Goal: Task Accomplishment & Management: Complete application form

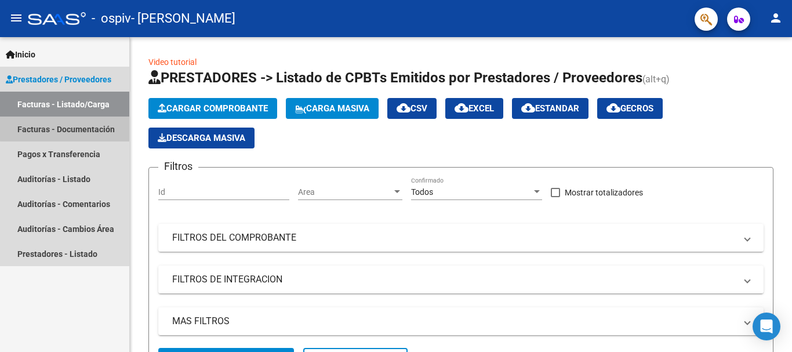
click at [70, 123] on link "Facturas - Documentación" at bounding box center [64, 129] width 129 height 25
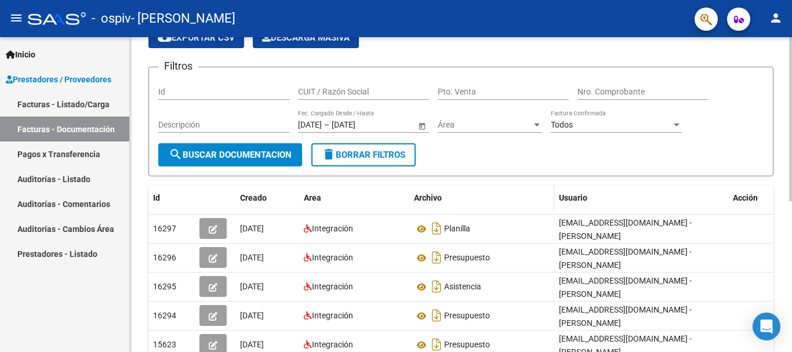
scroll to position [116, 0]
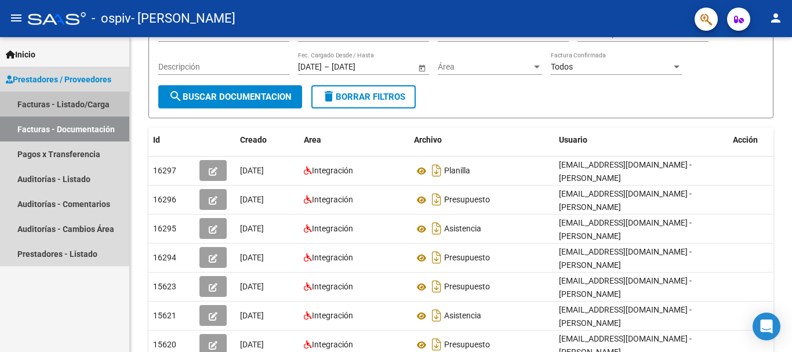
click at [64, 104] on link "Facturas - Listado/Carga" at bounding box center [64, 104] width 129 height 25
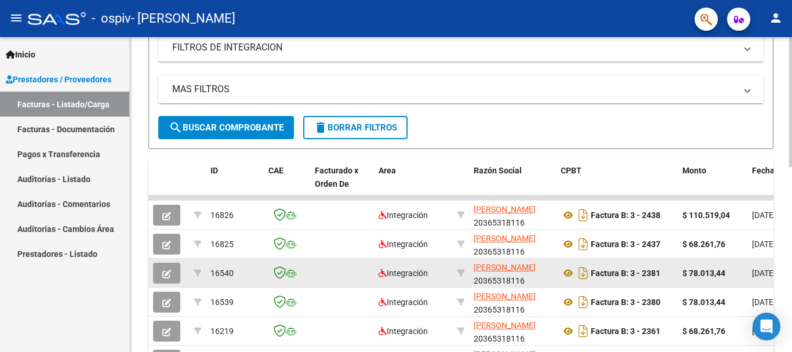
scroll to position [290, 0]
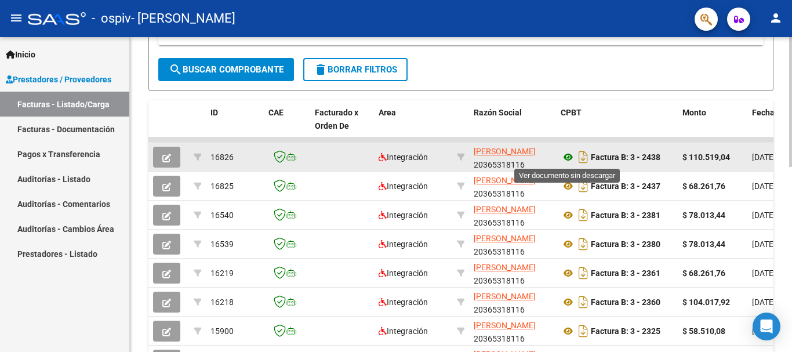
click at [568, 157] on icon at bounding box center [568, 157] width 15 height 14
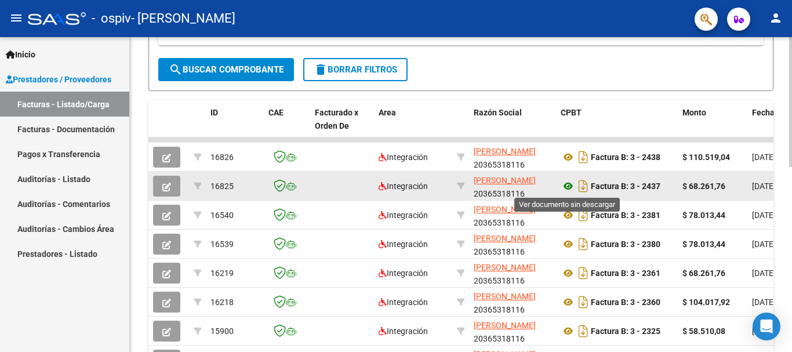
click at [570, 184] on icon at bounding box center [568, 186] width 15 height 14
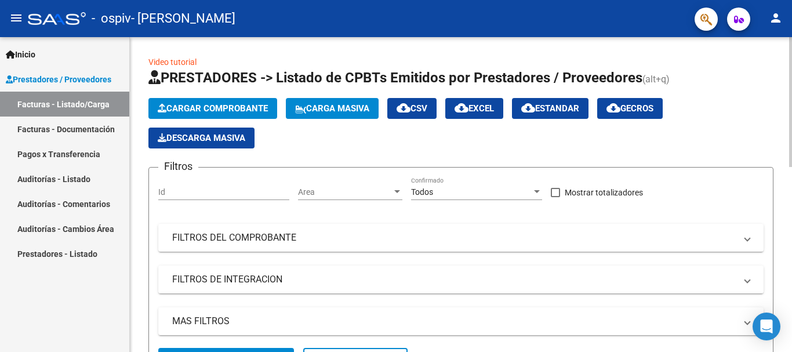
click at [259, 97] on app-list-header "PRESTADORES -> Listado de CPBTs Emitidos por Prestadores / Proveedores (alt+q) …" at bounding box center [461, 224] width 625 height 313
click at [233, 109] on span "Cargar Comprobante" at bounding box center [213, 108] width 110 height 10
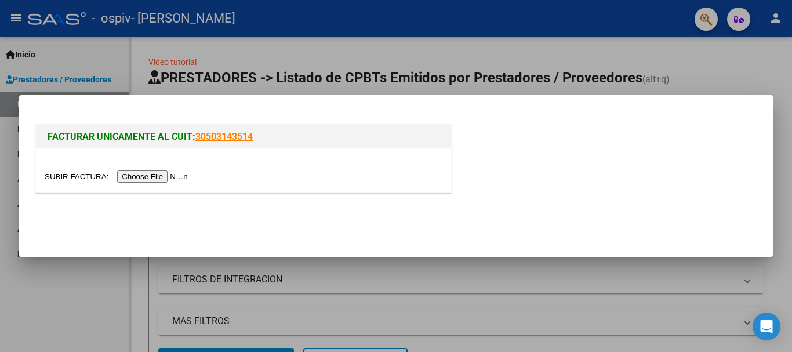
click at [147, 179] on input "file" at bounding box center [118, 177] width 147 height 12
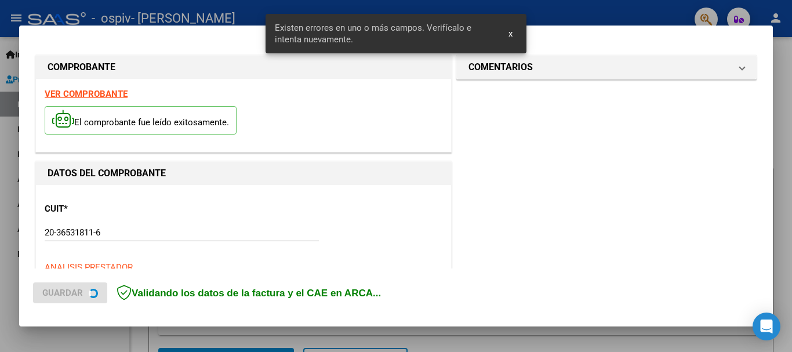
scroll to position [289, 0]
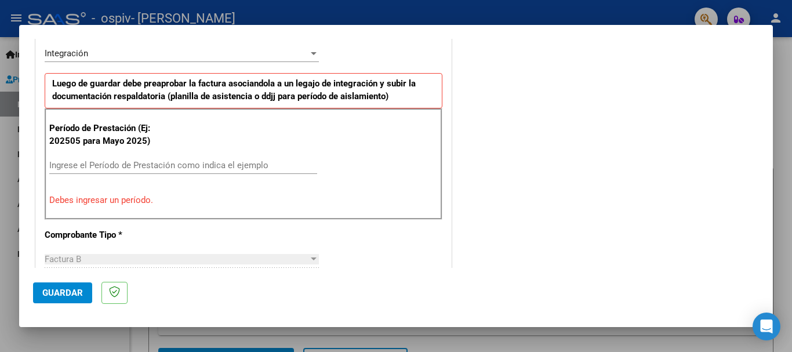
click at [149, 168] on input "Ingrese el Período de Prestación como indica el ejemplo" at bounding box center [183, 165] width 268 height 10
click at [169, 167] on input "Ingrese el Período de Prestación como indica el ejemplo" at bounding box center [183, 165] width 268 height 10
click at [177, 162] on input "Ingrese el Período de Prestación como indica el ejemplo" at bounding box center [183, 165] width 268 height 10
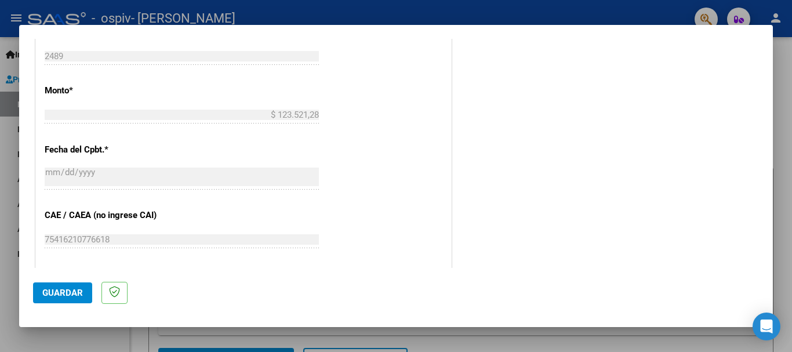
scroll to position [696, 0]
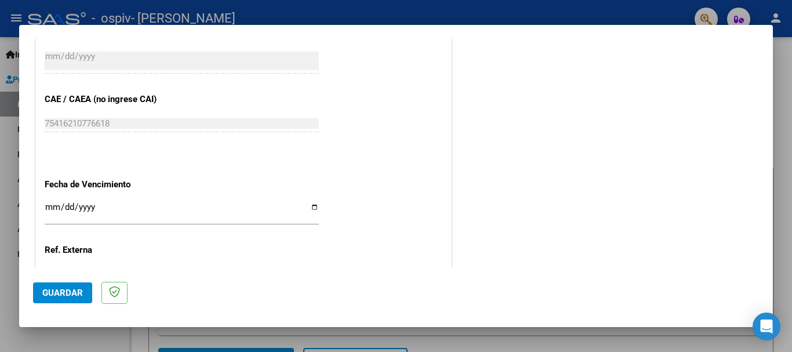
type input "202509"
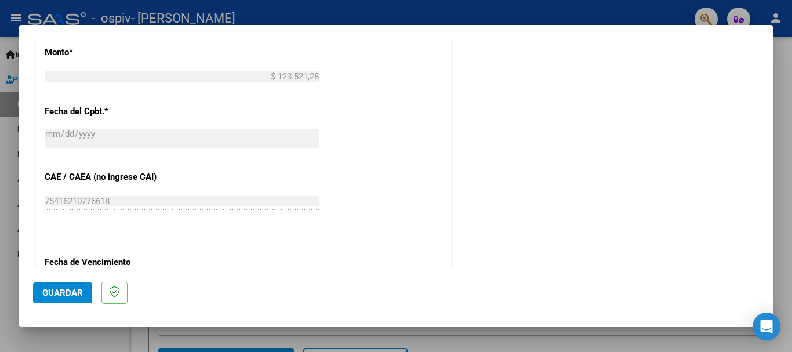
scroll to position [792, 0]
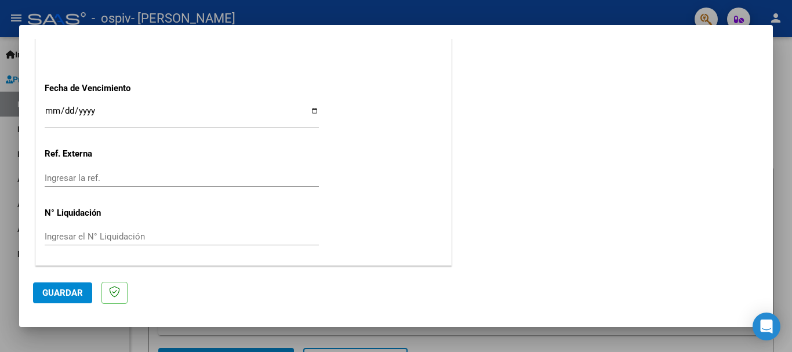
click at [114, 236] on input "Ingresar el N° Liquidación" at bounding box center [182, 236] width 274 height 10
click at [105, 172] on div "Ingresar la ref." at bounding box center [182, 177] width 274 height 17
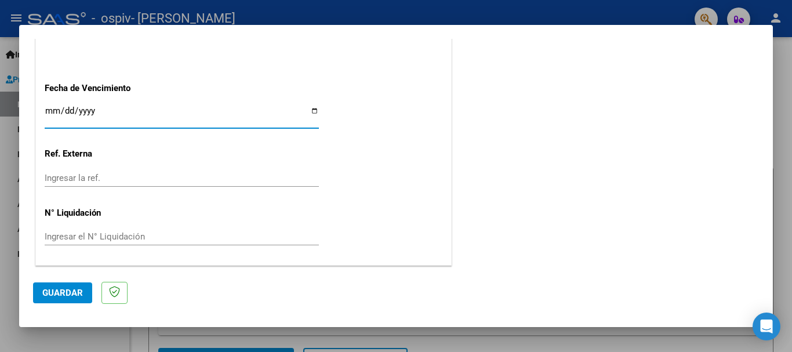
click at [49, 110] on input "Ingresar la fecha" at bounding box center [182, 115] width 274 height 19
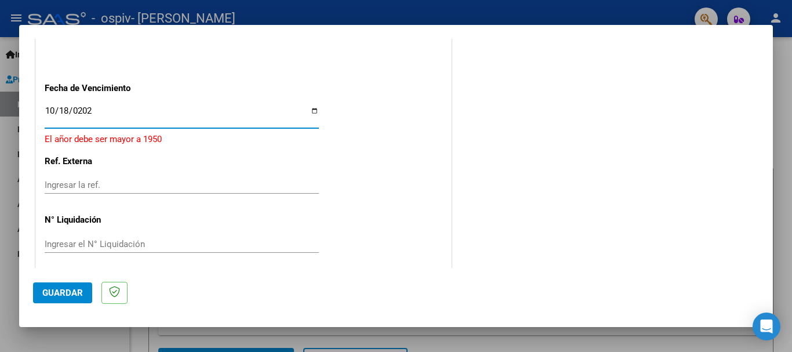
type input "2025-10-18"
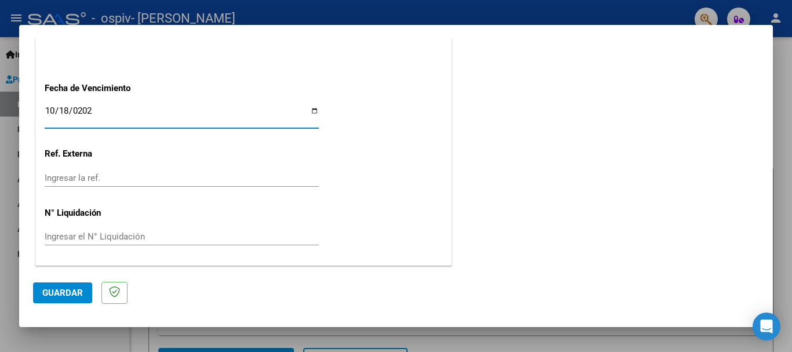
click at [55, 289] on span "Guardar" at bounding box center [62, 293] width 41 height 10
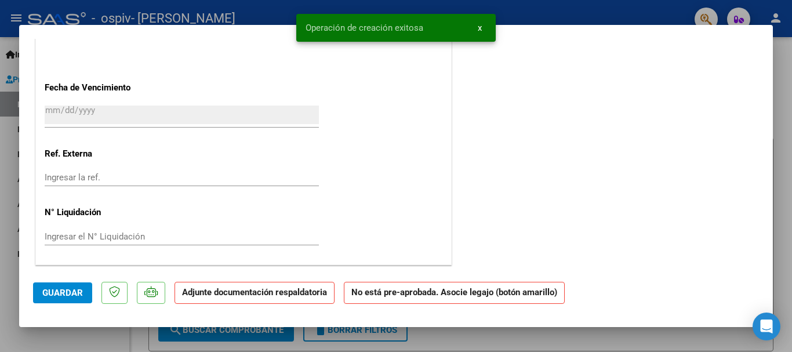
scroll to position [0, 0]
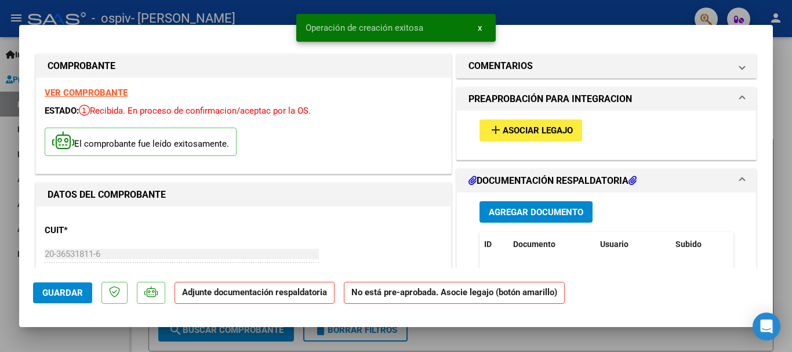
click at [557, 131] on span "Asociar Legajo" at bounding box center [538, 131] width 70 height 10
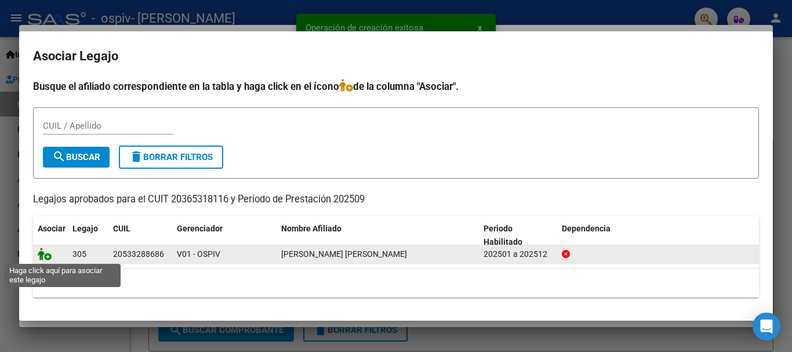
click at [44, 258] on icon at bounding box center [45, 254] width 14 height 13
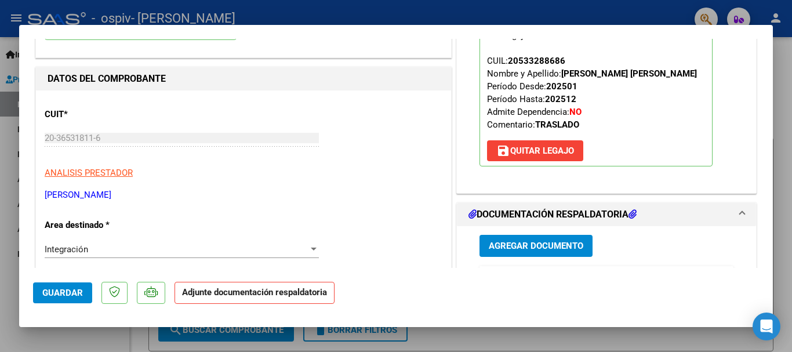
scroll to position [174, 0]
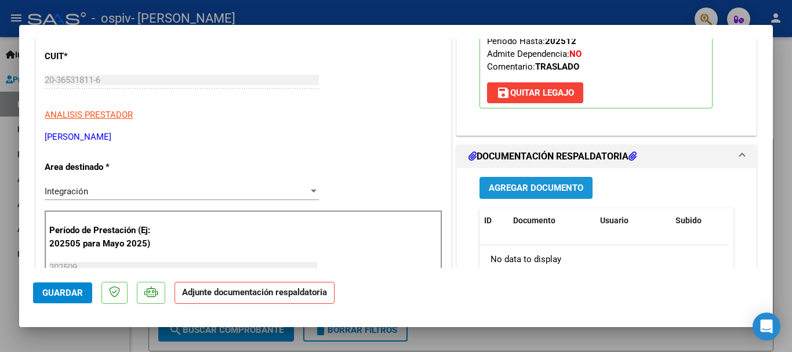
click at [541, 186] on span "Agregar Documento" at bounding box center [536, 188] width 95 height 10
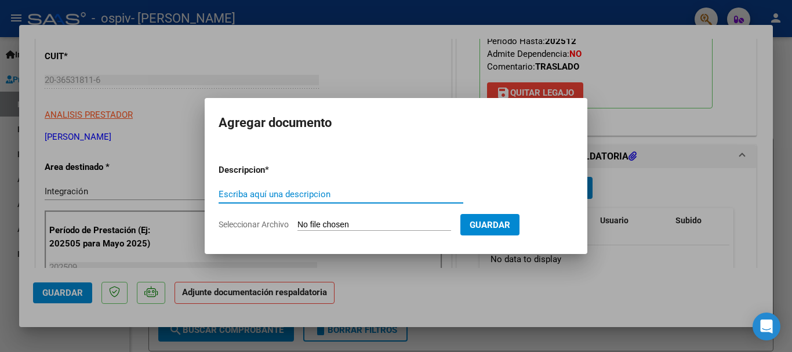
click at [280, 196] on input "Escriba aquí una descripcion" at bounding box center [341, 194] width 245 height 10
type input "presupuesto"
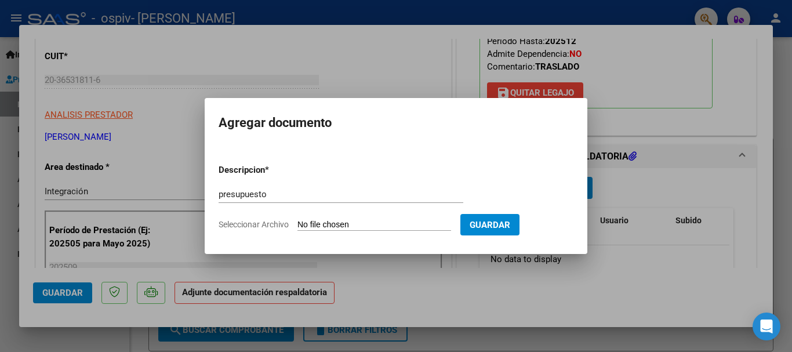
click at [312, 225] on input "Seleccionar Archivo" at bounding box center [375, 225] width 154 height 11
type input "C:\fakepath\presupuesto Agustín ninaja escuela 2025.pdf"
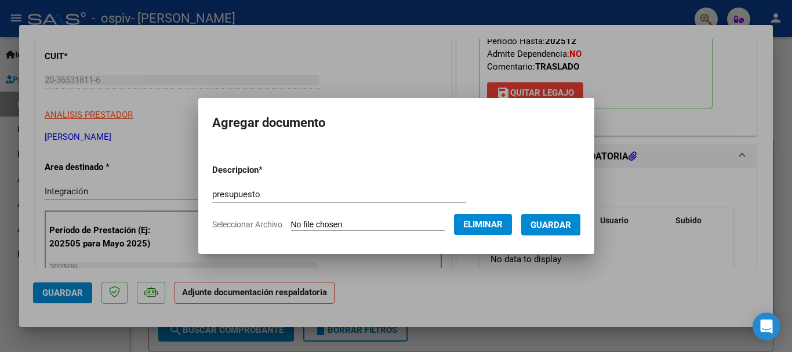
click at [571, 222] on span "Guardar" at bounding box center [551, 225] width 41 height 10
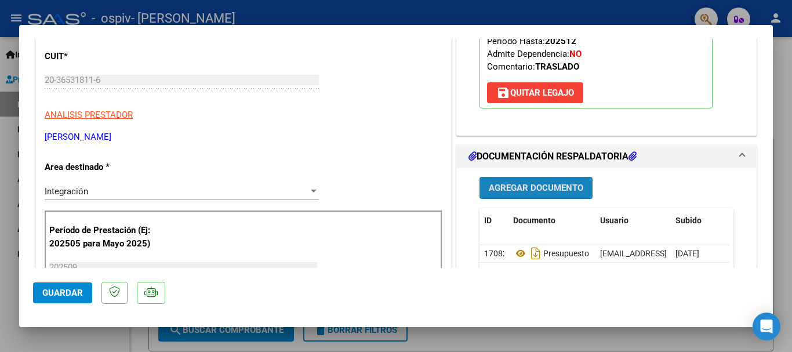
click at [564, 189] on span "Agregar Documento" at bounding box center [536, 188] width 95 height 10
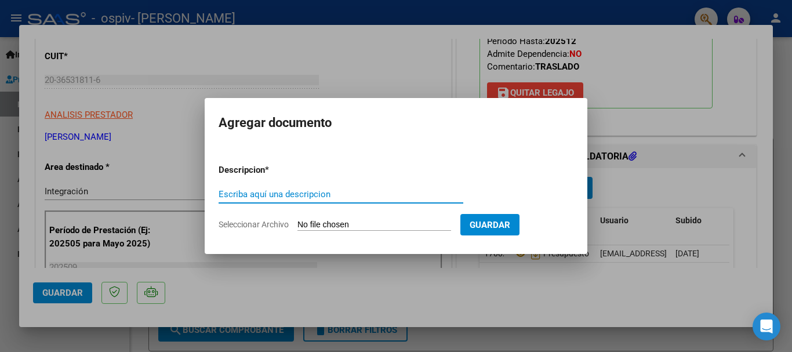
click at [332, 189] on input "Escriba aquí una descripcion" at bounding box center [341, 194] width 245 height 10
type input "planilla"
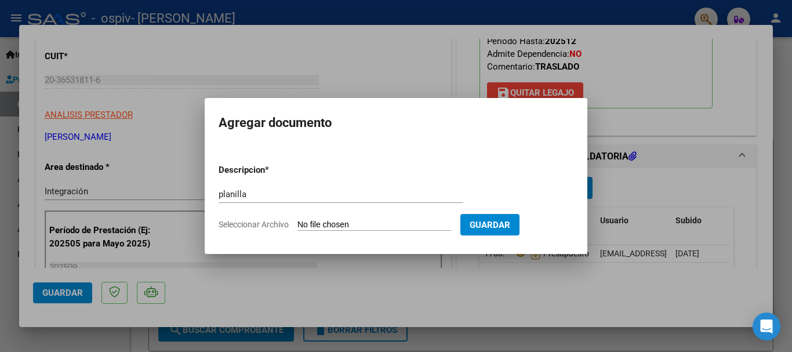
click at [341, 227] on input "Seleccionar Archivo" at bounding box center [375, 225] width 154 height 11
click at [332, 229] on input "Seleccionar Archivo" at bounding box center [375, 225] width 154 height 11
type input "C:\fakepath\IMG_20251008_215019233.jpg"
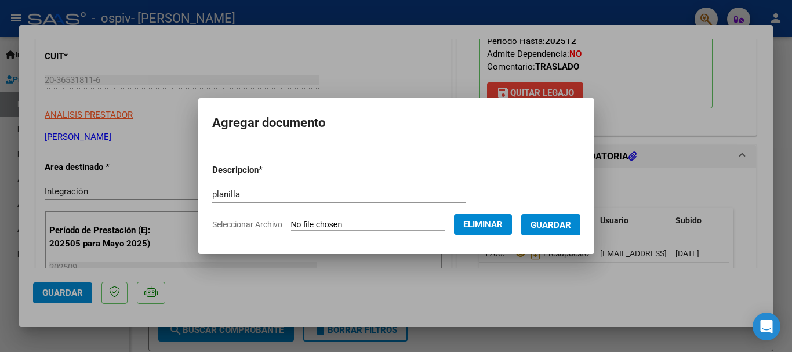
click at [552, 225] on span "Guardar" at bounding box center [551, 225] width 41 height 10
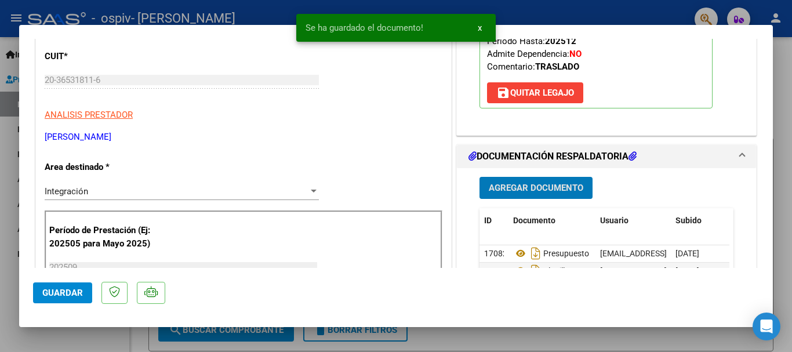
scroll to position [348, 0]
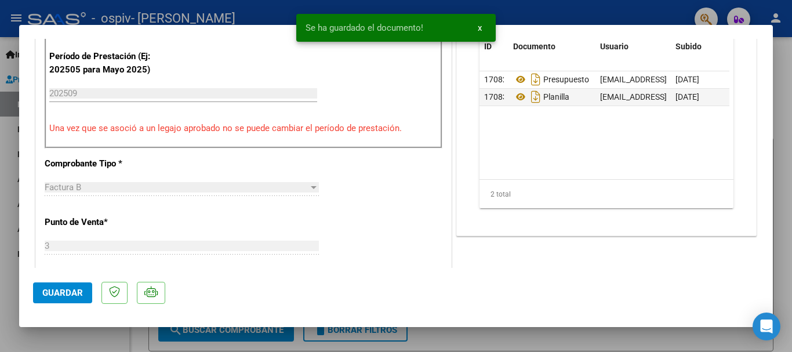
click at [61, 293] on span "Guardar" at bounding box center [62, 293] width 41 height 10
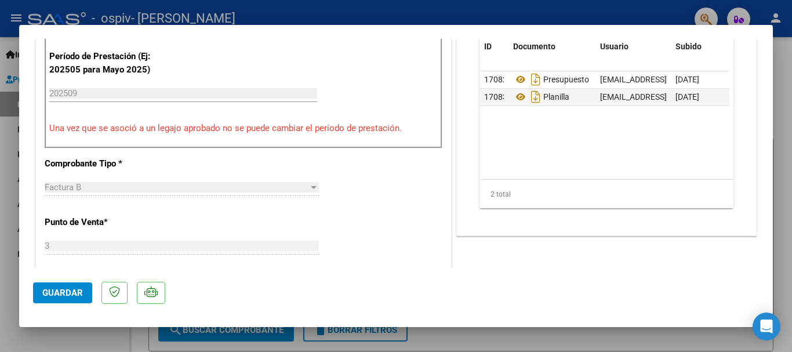
click at [788, 186] on div at bounding box center [396, 176] width 792 height 352
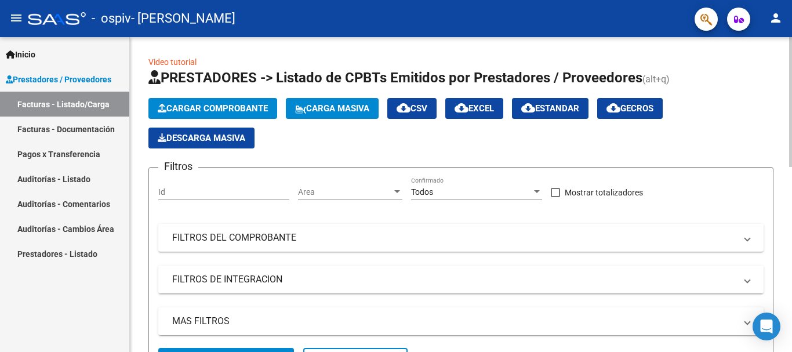
click at [211, 108] on span "Cargar Comprobante" at bounding box center [213, 108] width 110 height 10
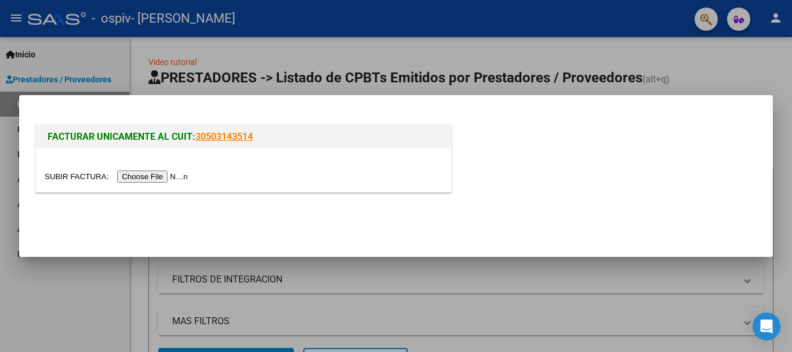
click at [155, 181] on input "file" at bounding box center [118, 177] width 147 height 12
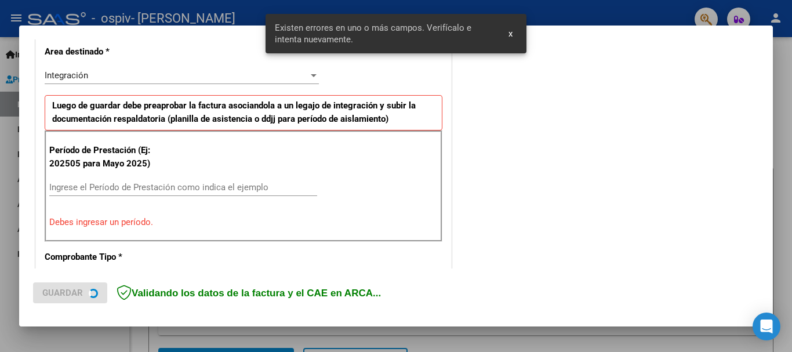
scroll to position [289, 0]
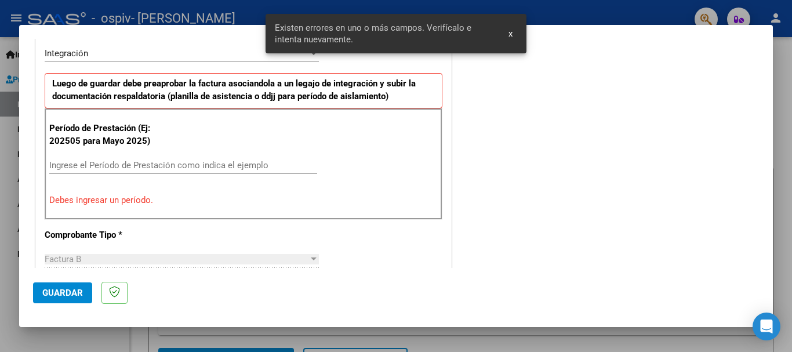
click at [511, 32] on span "x" at bounding box center [511, 33] width 4 height 10
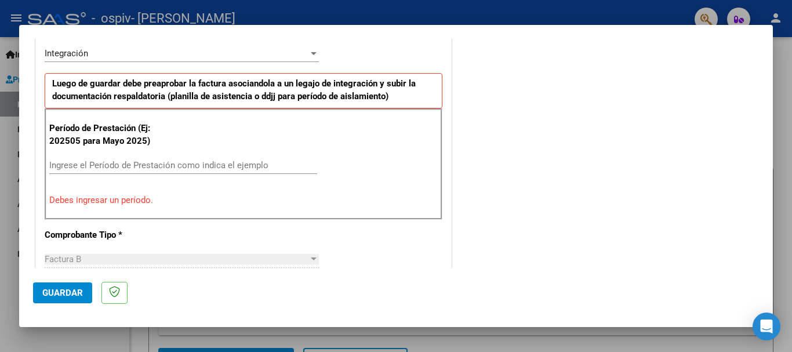
scroll to position [348, 0]
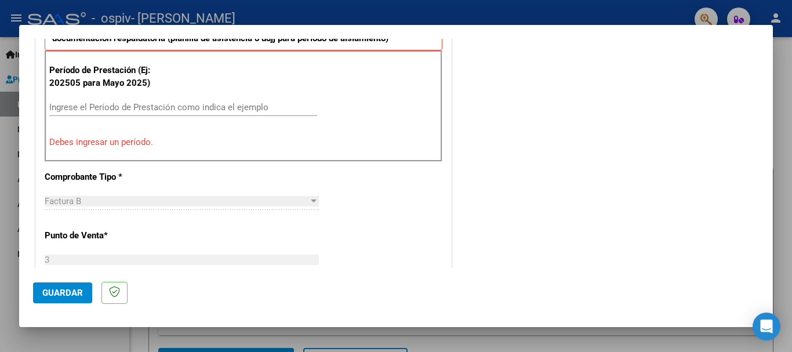
click at [209, 99] on div "Ingrese el Período de Prestación como indica el ejemplo" at bounding box center [183, 107] width 268 height 17
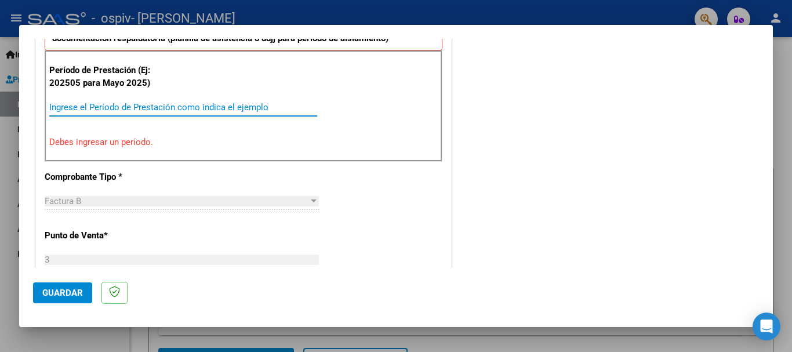
click at [209, 111] on input "Ingrese el Período de Prestación como indica el ejemplo" at bounding box center [183, 107] width 268 height 10
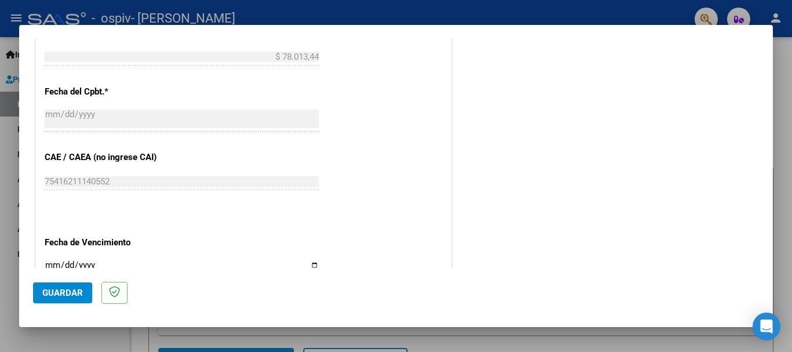
scroll to position [792, 0]
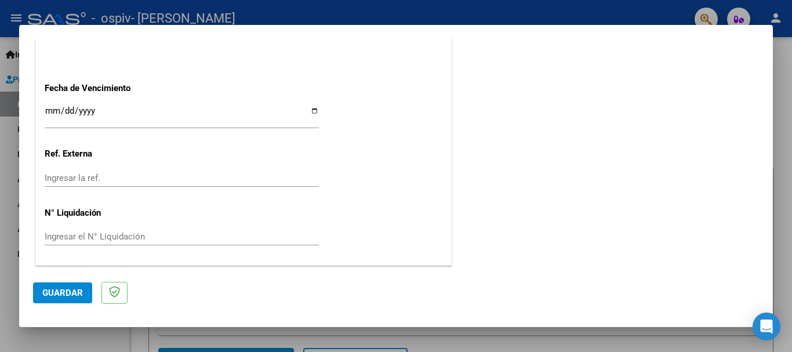
type input "202509"
click at [56, 110] on input "Ingresar la fecha" at bounding box center [182, 115] width 274 height 19
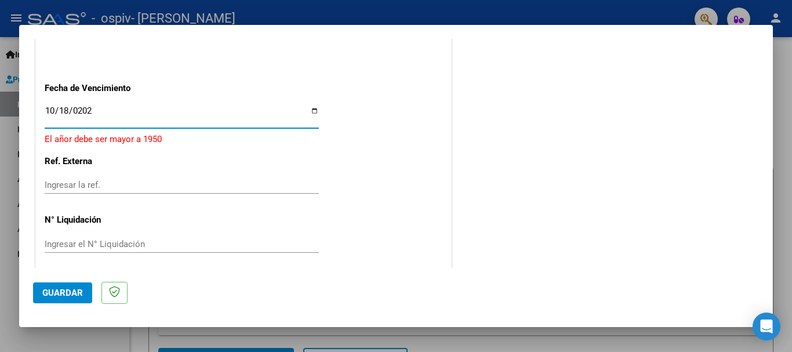
type input "2025-10-18"
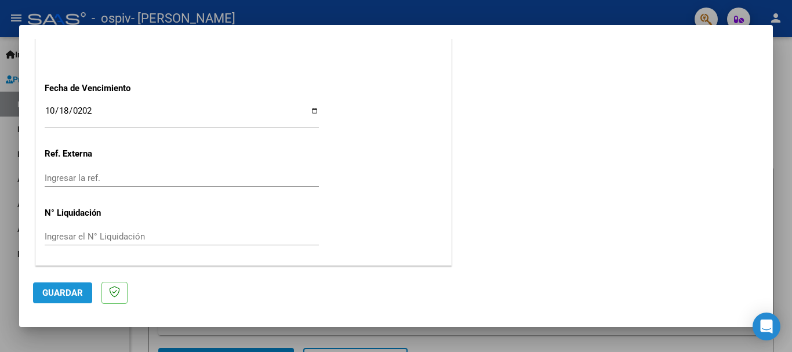
click at [78, 287] on button "Guardar" at bounding box center [62, 293] width 59 height 21
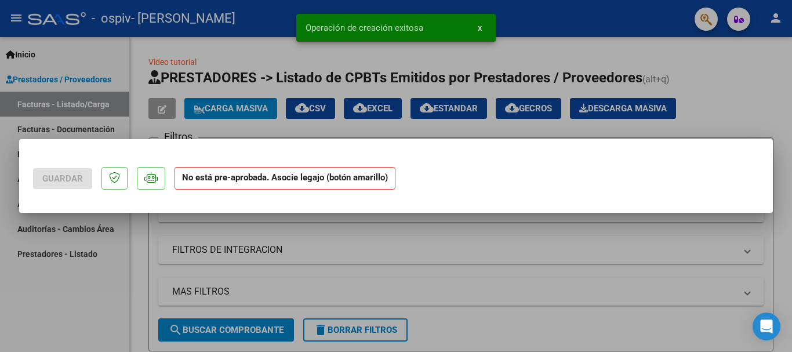
scroll to position [0, 0]
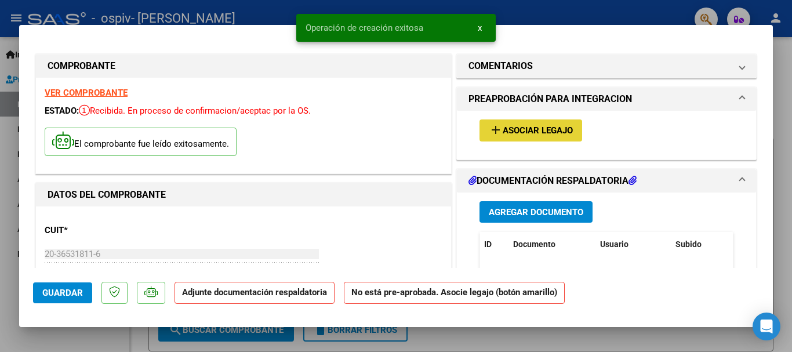
click at [546, 130] on span "Asociar Legajo" at bounding box center [538, 131] width 70 height 10
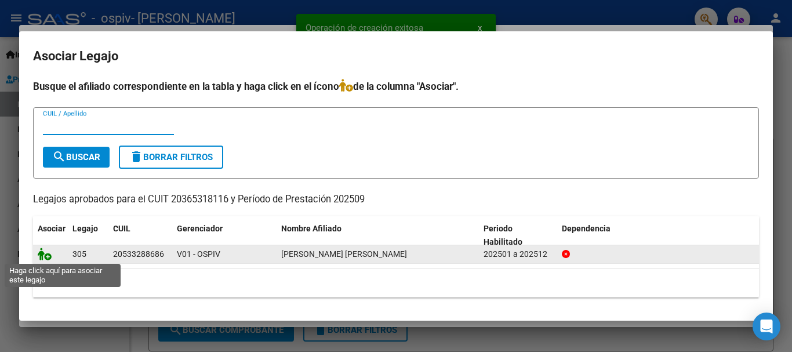
click at [46, 259] on icon at bounding box center [45, 254] width 14 height 13
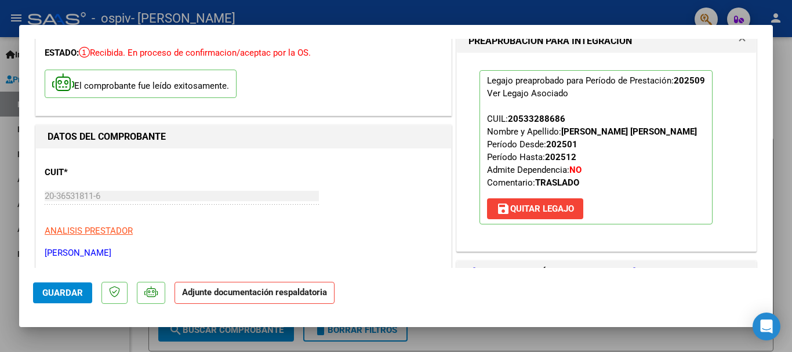
scroll to position [174, 0]
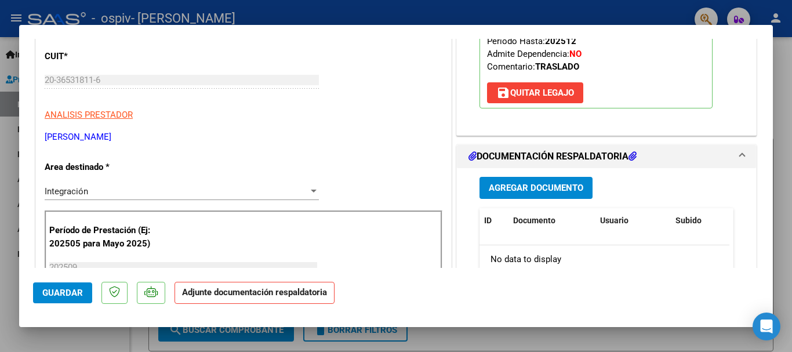
click at [525, 182] on button "Agregar Documento" at bounding box center [536, 187] width 113 height 21
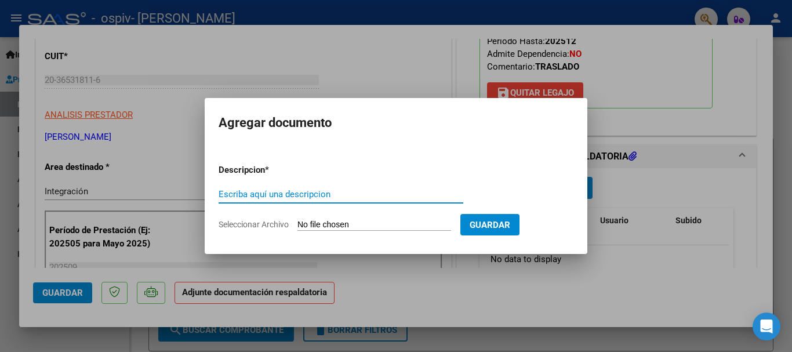
click at [332, 191] on input "Escriba aquí una descripcion" at bounding box center [341, 194] width 245 height 10
type input "planilla"
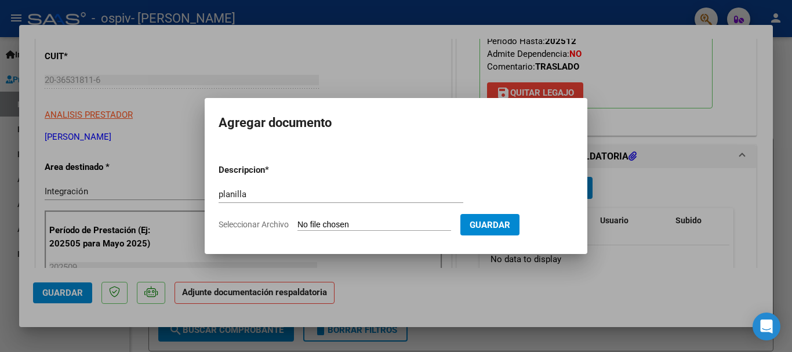
click at [344, 216] on form "Descripcion * planilla Escriba aquí una descripcion Seleccionar Archivo Guardar" at bounding box center [396, 197] width 355 height 85
click at [344, 223] on input "Seleccionar Archivo" at bounding box center [375, 225] width 154 height 11
type input "C:\fakepath\IMG_20251008_215039519.jpg"
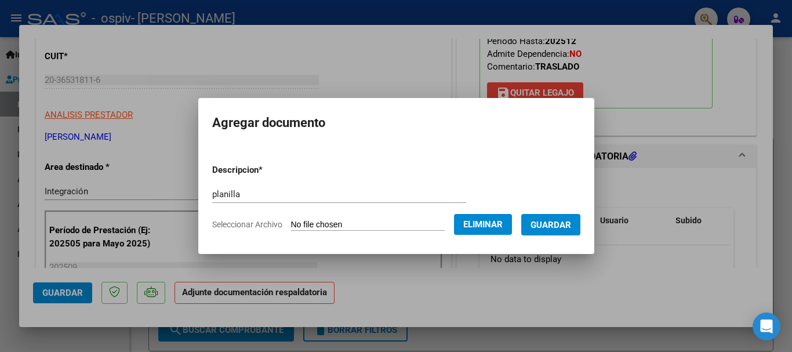
click at [552, 226] on span "Guardar" at bounding box center [551, 225] width 41 height 10
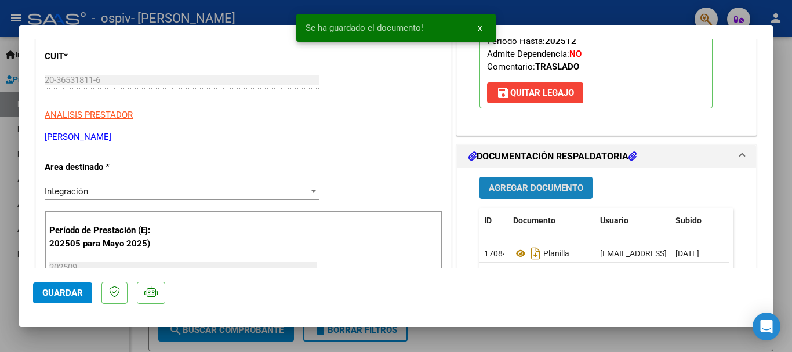
click at [562, 189] on span "Agregar Documento" at bounding box center [536, 188] width 95 height 10
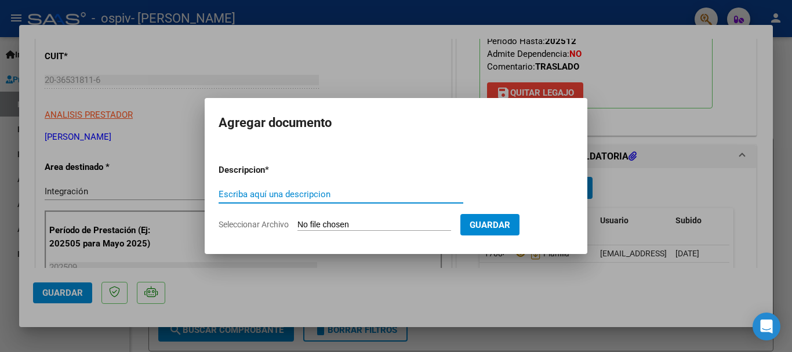
click at [375, 193] on input "Escriba aquí una descripcion" at bounding box center [341, 194] width 245 height 10
type input "presupuesto"
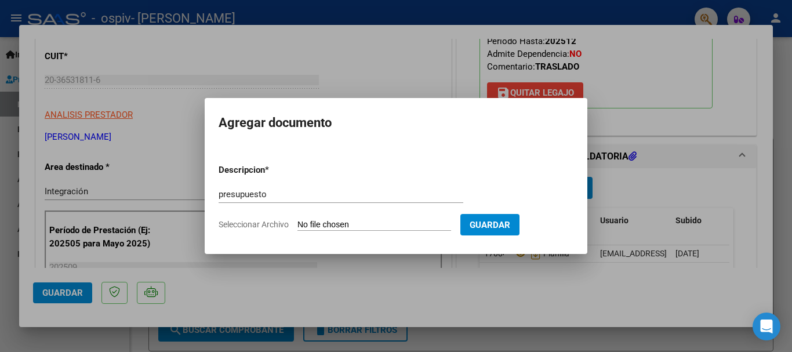
click at [376, 224] on input "Seleccionar Archivo" at bounding box center [375, 225] width 154 height 11
type input "C:\fakepath\presupuesto Agustín ninaja terapia 2025.pdf"
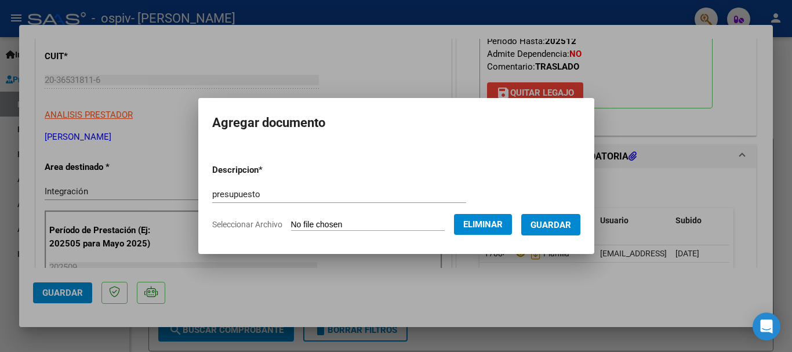
click at [558, 226] on span "Guardar" at bounding box center [551, 225] width 41 height 10
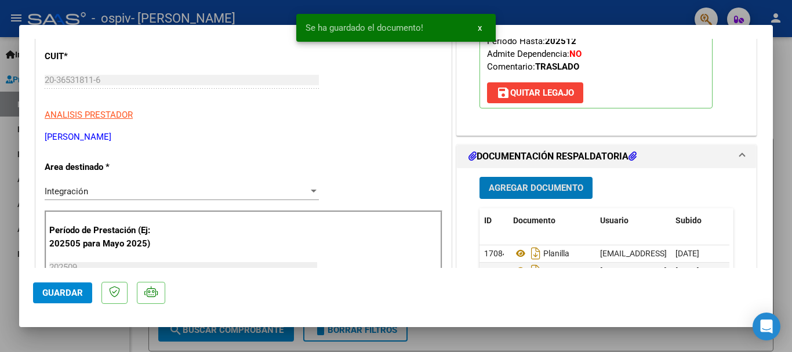
click at [70, 290] on span "Guardar" at bounding box center [62, 293] width 41 height 10
click at [786, 194] on div at bounding box center [396, 176] width 792 height 352
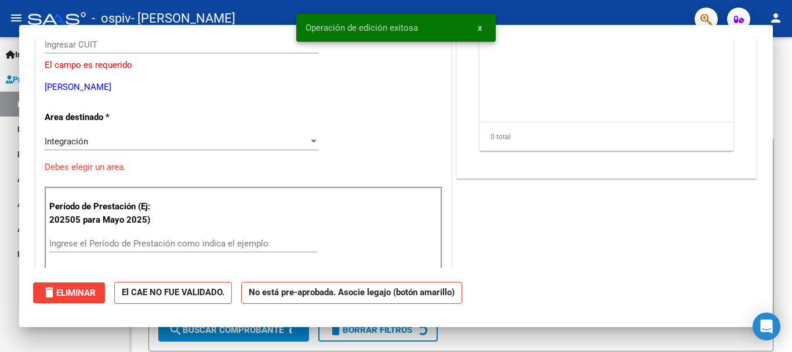
scroll to position [0, 0]
